Goal: Task Accomplishment & Management: Complete application form

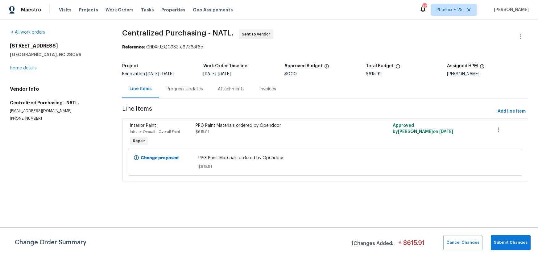
click at [124, 11] on span "Work Orders" at bounding box center [120, 10] width 28 height 6
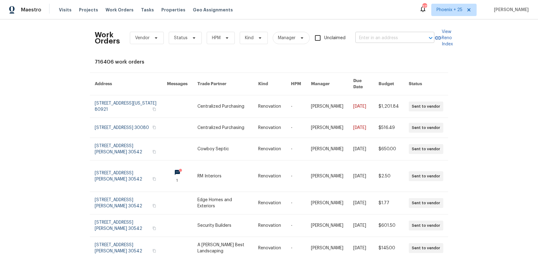
click at [418, 40] on div "​" at bounding box center [395, 38] width 79 height 10
paste input "[STREET_ADDRESS]"
type input "[STREET_ADDRESS]"
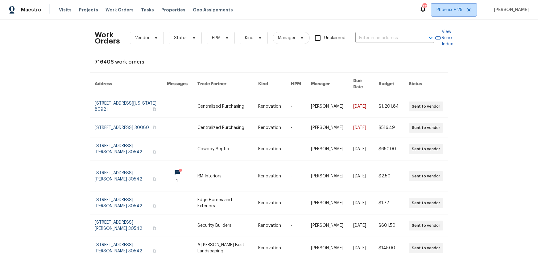
drag, startPoint x: 450, startPoint y: 7, endPoint x: 450, endPoint y: 16, distance: 9.6
click at [450, 8] on span "Phoenix + 25" at bounding box center [450, 10] width 26 height 6
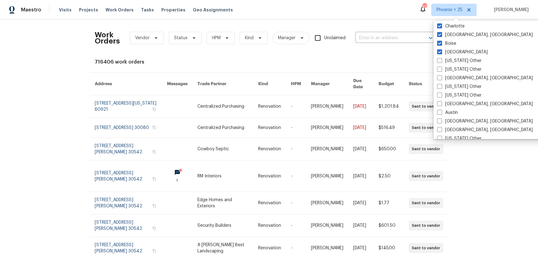
scroll to position [214, 0]
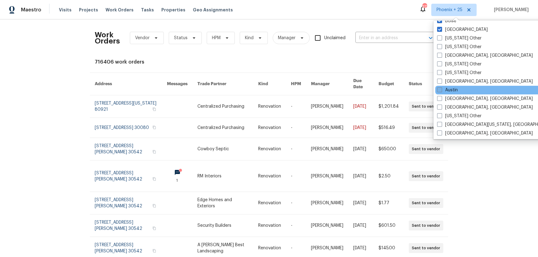
click at [457, 87] on label "Austin" at bounding box center [447, 90] width 21 height 6
click at [441, 87] on input "Austin" at bounding box center [439, 89] width 4 height 4
checkbox input "true"
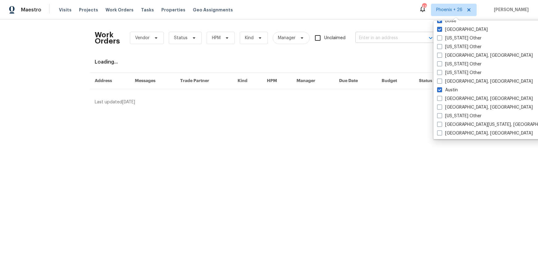
click at [396, 40] on input "text" at bounding box center [387, 38] width 62 height 10
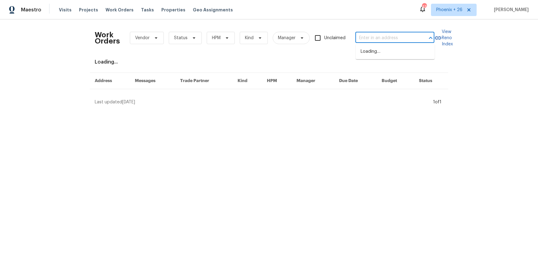
paste input "[STREET_ADDRESS]"
type input "[STREET_ADDRESS]"
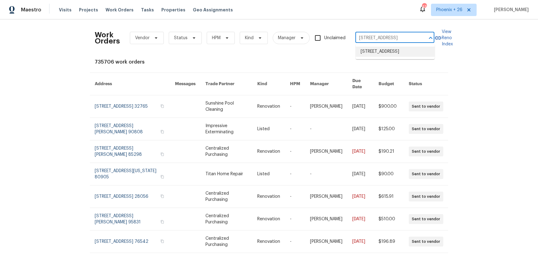
click at [381, 53] on li "[STREET_ADDRESS]" at bounding box center [395, 52] width 79 height 10
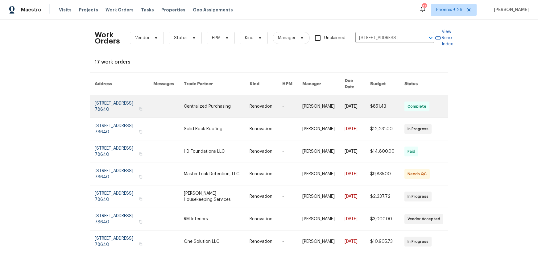
click at [184, 110] on link at bounding box center [168, 106] width 31 height 22
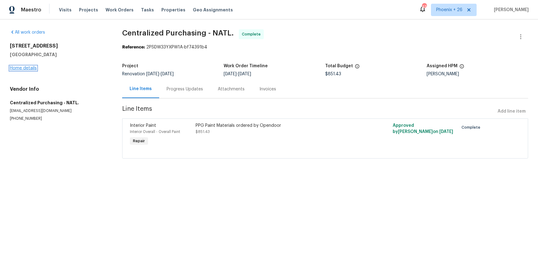
click at [31, 69] on link "Home details" at bounding box center [23, 68] width 27 height 4
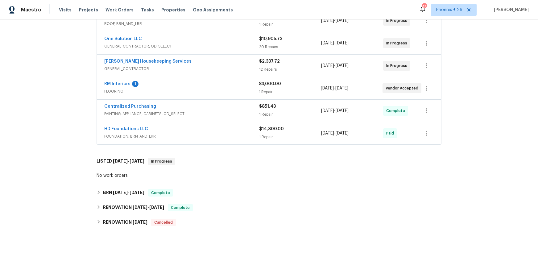
scroll to position [170, 0]
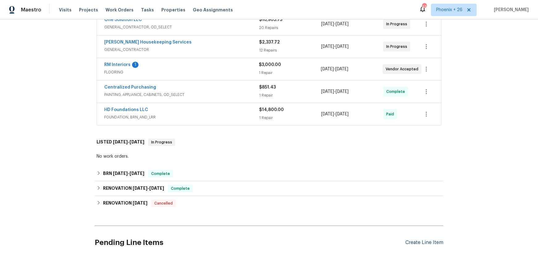
click at [424, 241] on div "Create Line Item" at bounding box center [425, 243] width 38 height 6
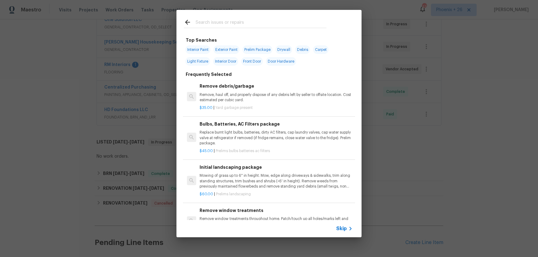
click at [240, 21] on input "text" at bounding box center [261, 23] width 131 height 9
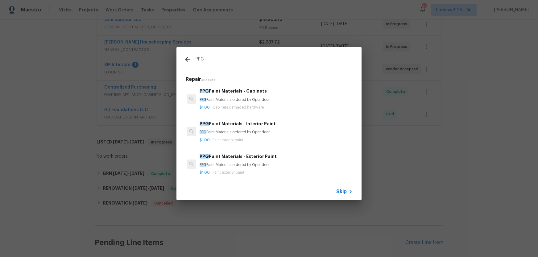
type input "PPG"
click at [303, 153] on h6 "PPG Paint Materials - Exterior Paint" at bounding box center [276, 156] width 153 height 7
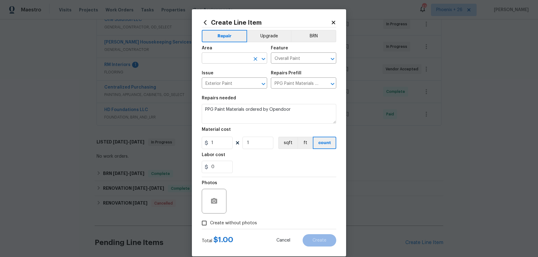
click at [243, 59] on input "text" at bounding box center [226, 59] width 48 height 10
click at [243, 74] on li "Exterior Overall" at bounding box center [234, 73] width 65 height 10
type input "Exterior Overall"
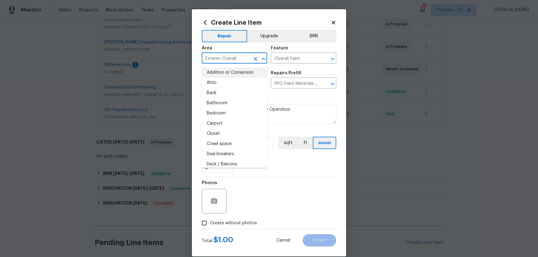
drag, startPoint x: 278, startPoint y: 175, endPoint x: 220, endPoint y: 149, distance: 63.5
click at [272, 173] on section "Repairs needed PPG Paint Materials ordered by Opendoor Material cost 1 1 sqft f…" at bounding box center [269, 134] width 135 height 85
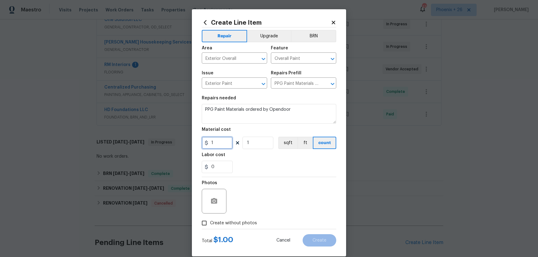
drag, startPoint x: 218, startPoint y: 144, endPoint x: 202, endPoint y: 141, distance: 16.3
click at [202, 141] on input "1" at bounding box center [217, 143] width 31 height 12
type input "246.08"
drag, startPoint x: 243, startPoint y: 226, endPoint x: 242, endPoint y: 222, distance: 3.5
click at [242, 225] on span "Create without photos" at bounding box center [233, 223] width 47 height 6
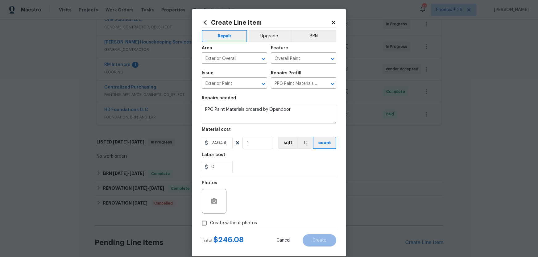
click at [244, 210] on div "Photos" at bounding box center [269, 197] width 135 height 40
drag, startPoint x: 244, startPoint y: 222, endPoint x: 245, endPoint y: 218, distance: 4.4
click at [244, 221] on span "Create without photos" at bounding box center [233, 223] width 47 height 6
click at [210, 221] on input "Create without photos" at bounding box center [204, 223] width 12 height 12
checkbox input "true"
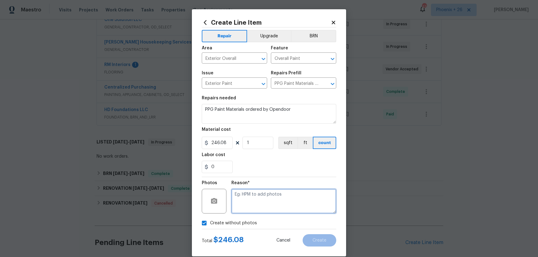
click at [247, 206] on textarea at bounding box center [284, 201] width 105 height 25
type textarea "NA"
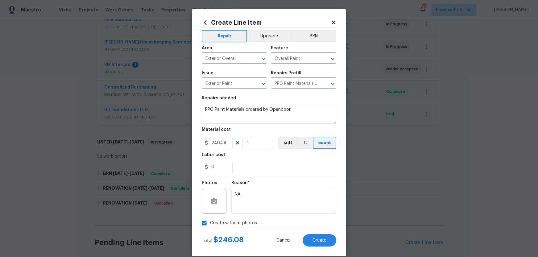
click at [258, 184] on div "Reason*" at bounding box center [284, 185] width 105 height 8
click at [311, 241] on button "Create" at bounding box center [320, 240] width 34 height 12
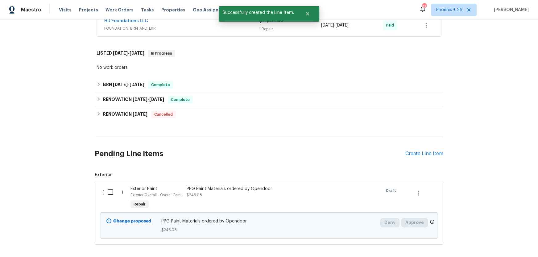
scroll to position [289, 0]
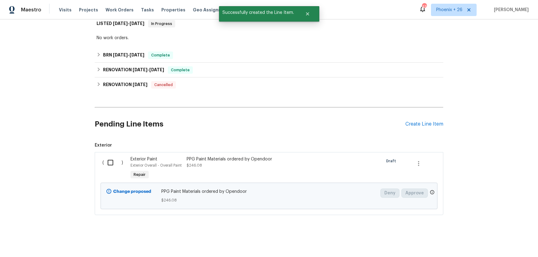
click at [110, 163] on input "checkbox" at bounding box center [113, 162] width 18 height 13
checkbox input "true"
click at [495, 239] on span "Create Work Order" at bounding box center [502, 242] width 41 height 8
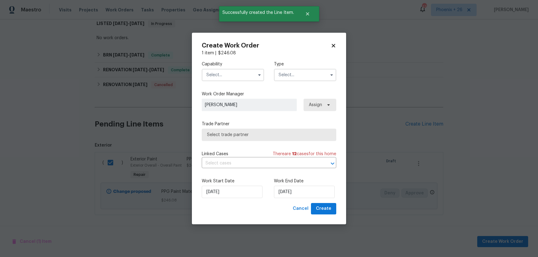
click at [212, 78] on input "text" at bounding box center [233, 75] width 62 height 12
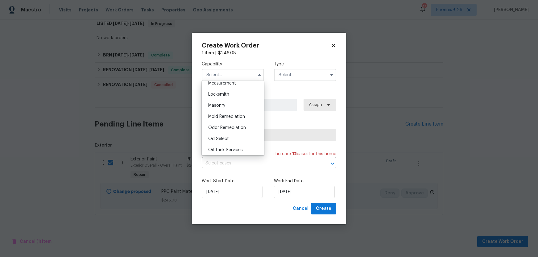
scroll to position [468, 0]
click at [225, 140] on div "Painting" at bounding box center [232, 139] width 59 height 11
type input "Painting"
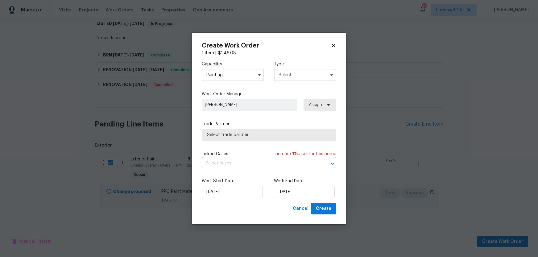
click at [280, 77] on input "text" at bounding box center [305, 75] width 62 height 12
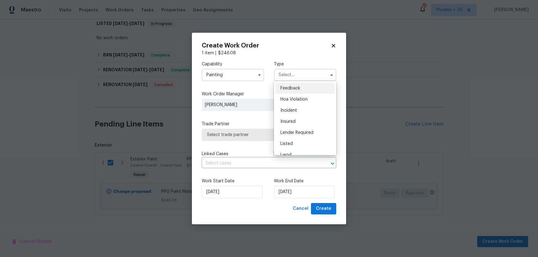
scroll to position [73, 0]
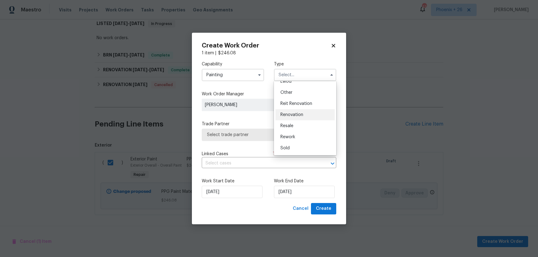
click at [292, 115] on span "Renovation" at bounding box center [292, 115] width 23 height 4
type input "Renovation"
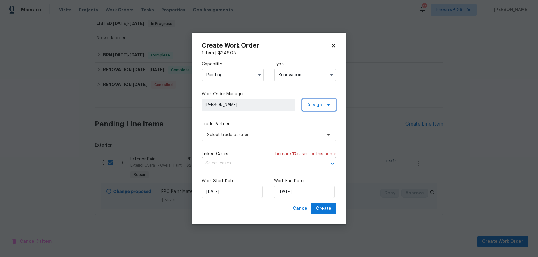
drag, startPoint x: 315, startPoint y: 102, endPoint x: 315, endPoint y: 109, distance: 6.8
click at [315, 102] on span "Assign" at bounding box center [314, 105] width 15 height 6
click at [313, 127] on div "Assign to me" at bounding box center [322, 131] width 35 height 9
click at [314, 129] on div "Assign to me" at bounding box center [320, 131] width 27 height 6
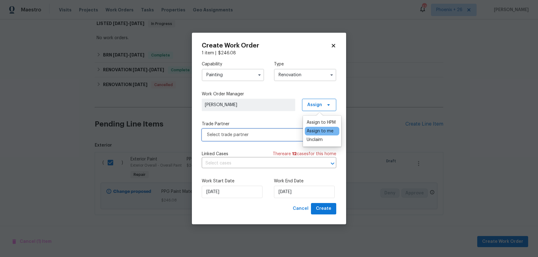
click at [268, 136] on span "Select trade partner" at bounding box center [264, 135] width 115 height 6
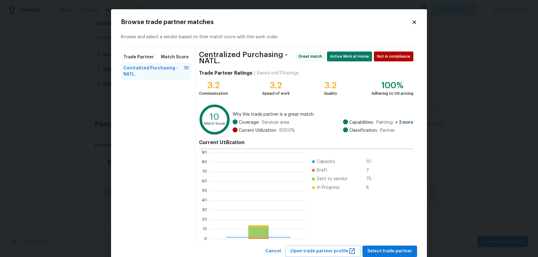
scroll to position [86, 97]
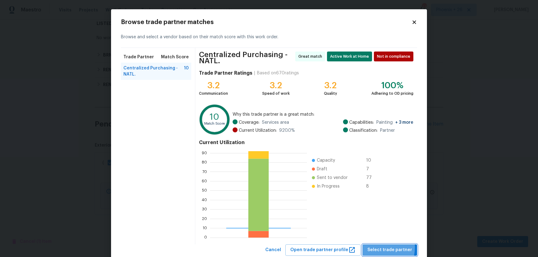
click at [380, 247] on span "Select trade partner" at bounding box center [390, 250] width 45 height 8
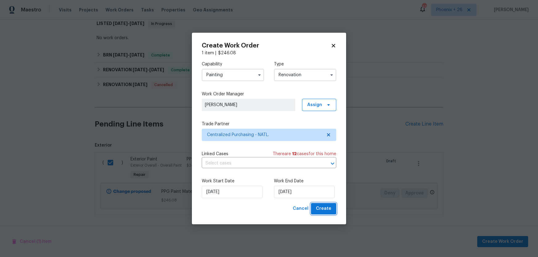
click at [332, 210] on button "Create" at bounding box center [323, 208] width 25 height 11
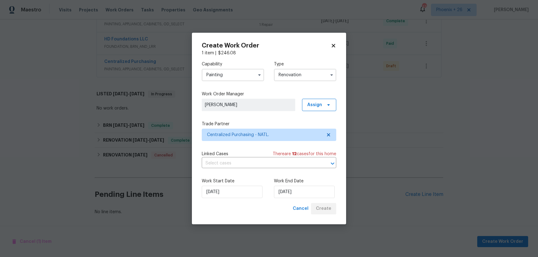
scroll to position [241, 0]
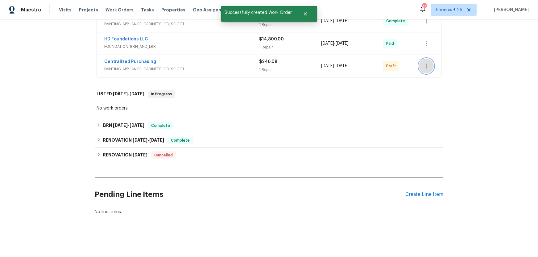
click at [426, 71] on button "button" at bounding box center [426, 66] width 15 height 15
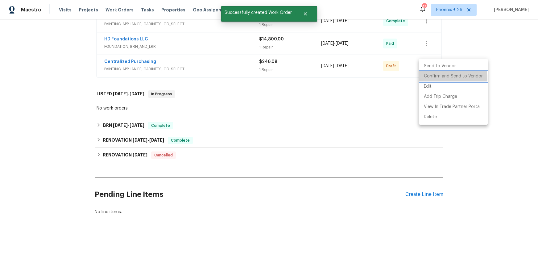
click at [427, 79] on li "Confirm and Send to Vendor" at bounding box center [453, 76] width 69 height 10
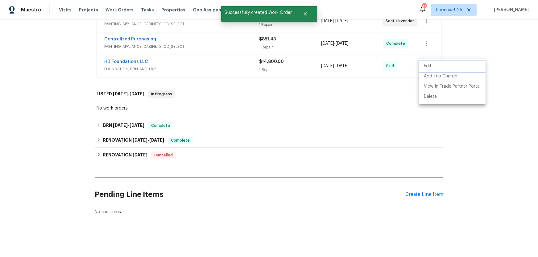
scroll to position [196, 0]
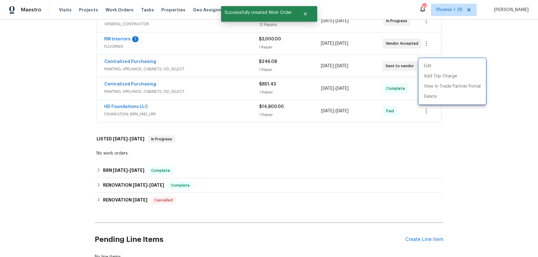
click at [127, 63] on div at bounding box center [269, 128] width 538 height 257
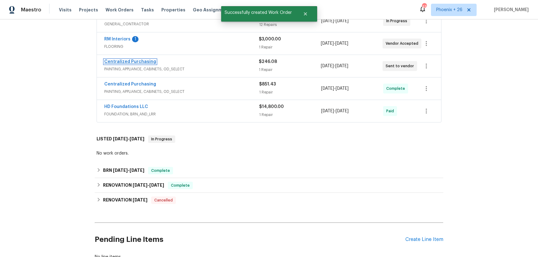
click at [127, 63] on link "Centralized Purchasing" at bounding box center [130, 62] width 52 height 4
